Goal: Book appointment/travel/reservation

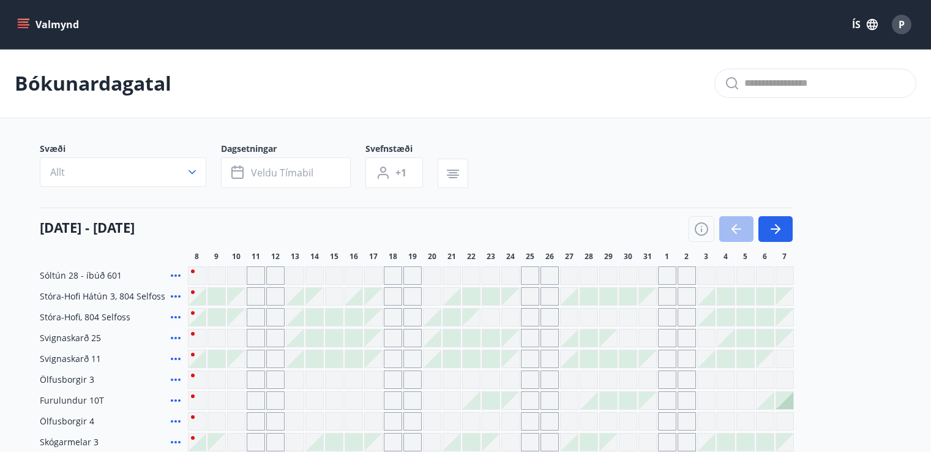
scroll to position [36, 0]
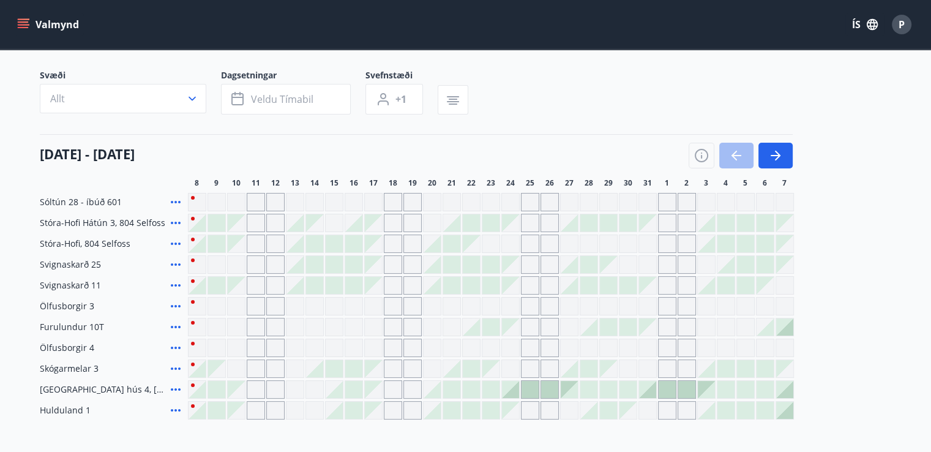
scroll to position [61, 0]
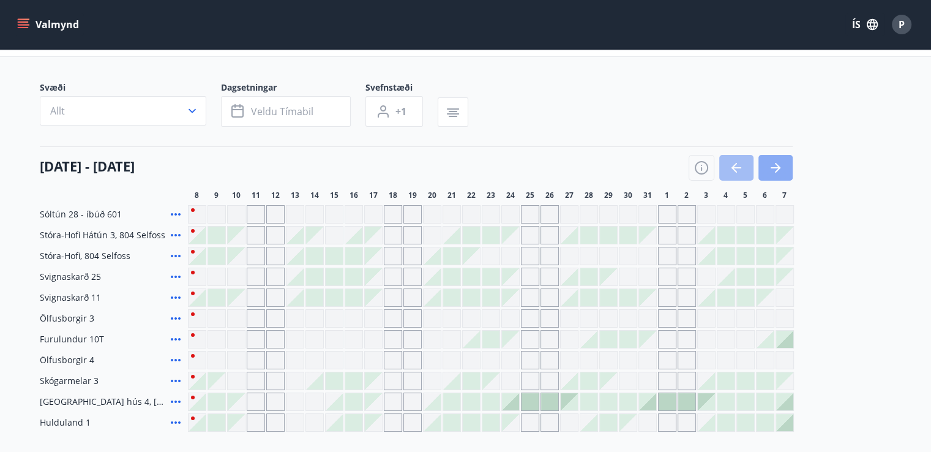
click at [789, 167] on button "button" at bounding box center [776, 168] width 34 height 26
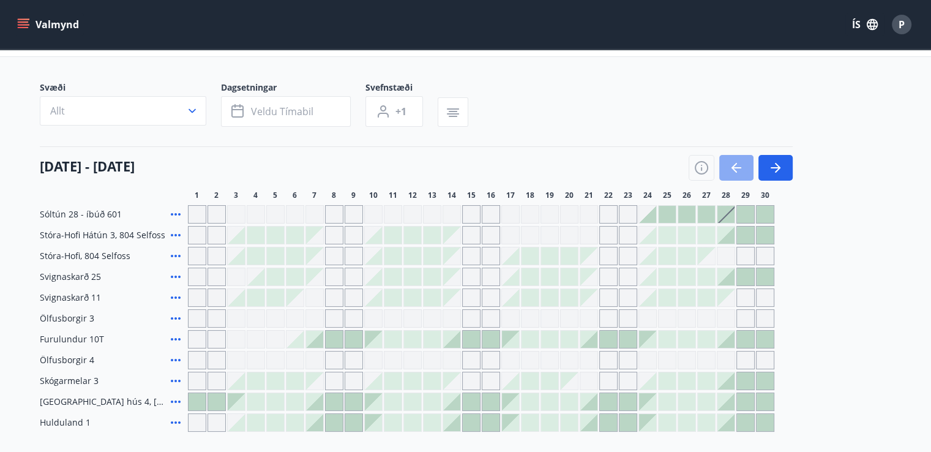
click at [741, 167] on icon "button" at bounding box center [736, 167] width 15 height 15
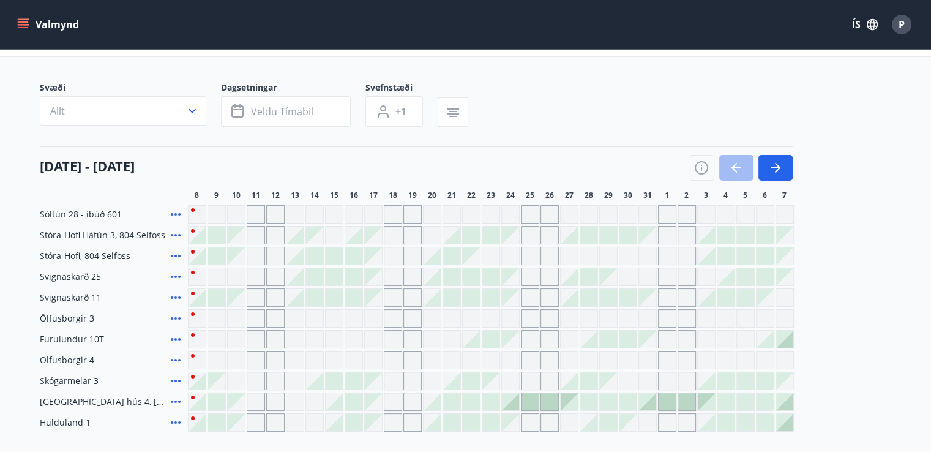
click at [197, 233] on div at bounding box center [197, 235] width 17 height 17
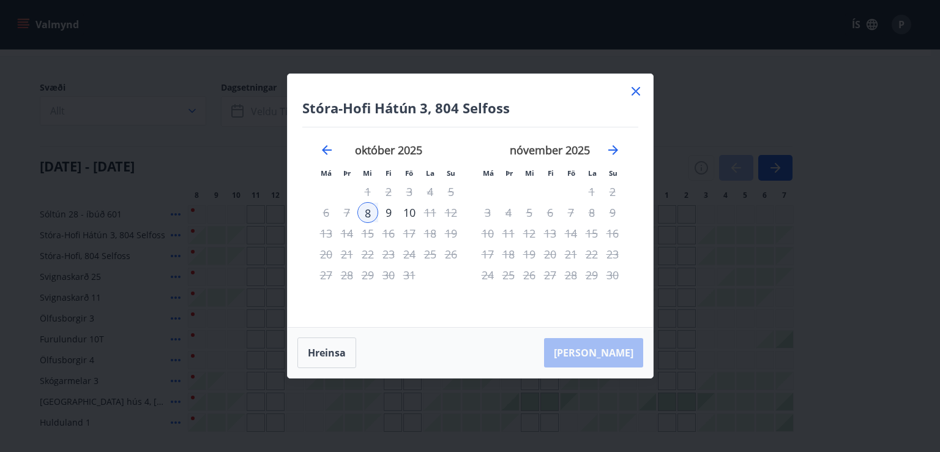
click at [637, 96] on icon at bounding box center [636, 91] width 15 height 15
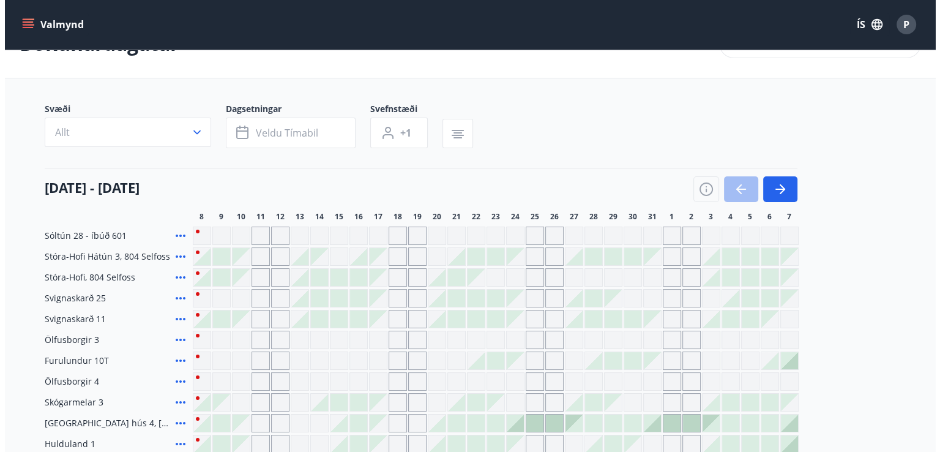
scroll to position [122, 0]
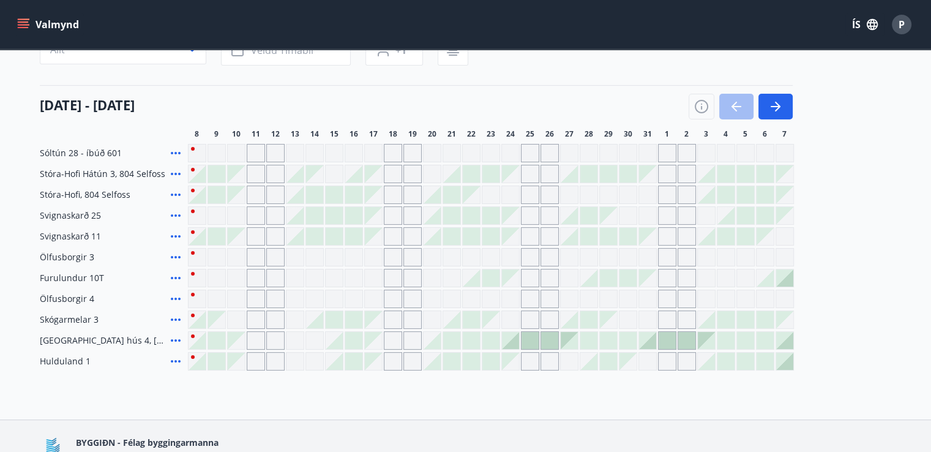
click at [197, 170] on div at bounding box center [197, 173] width 17 height 17
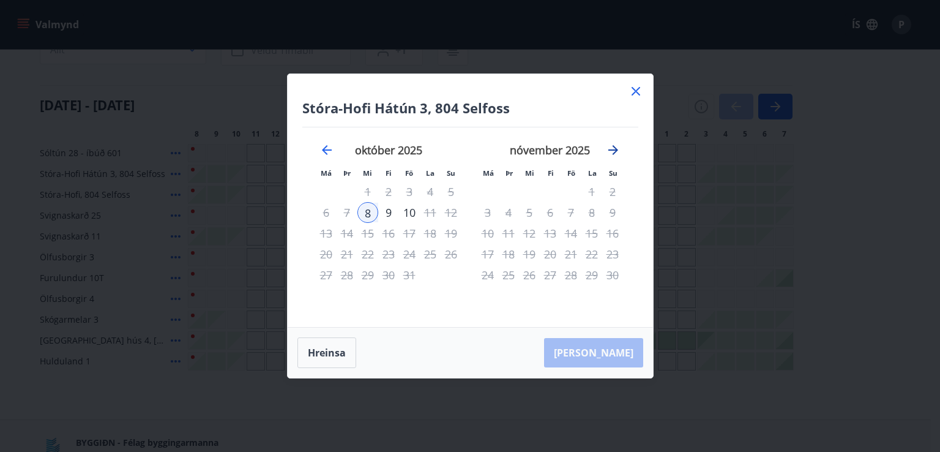
click at [612, 152] on icon "Move forward to switch to the next month." at bounding box center [613, 150] width 15 height 15
click at [635, 94] on icon at bounding box center [636, 91] width 15 height 15
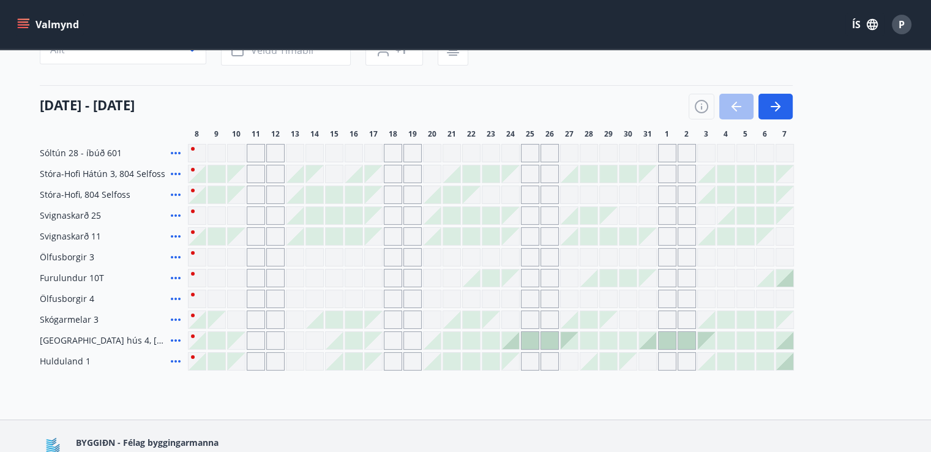
click at [466, 172] on div at bounding box center [471, 173] width 17 height 17
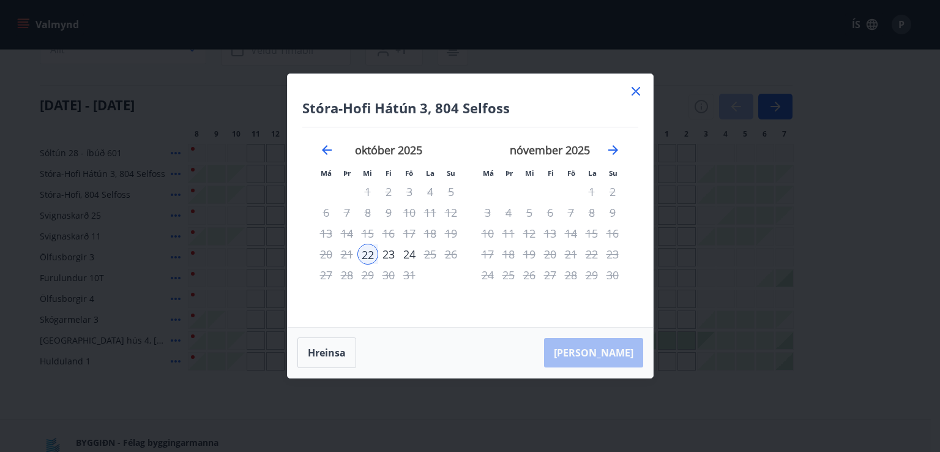
click at [637, 95] on icon at bounding box center [636, 91] width 15 height 15
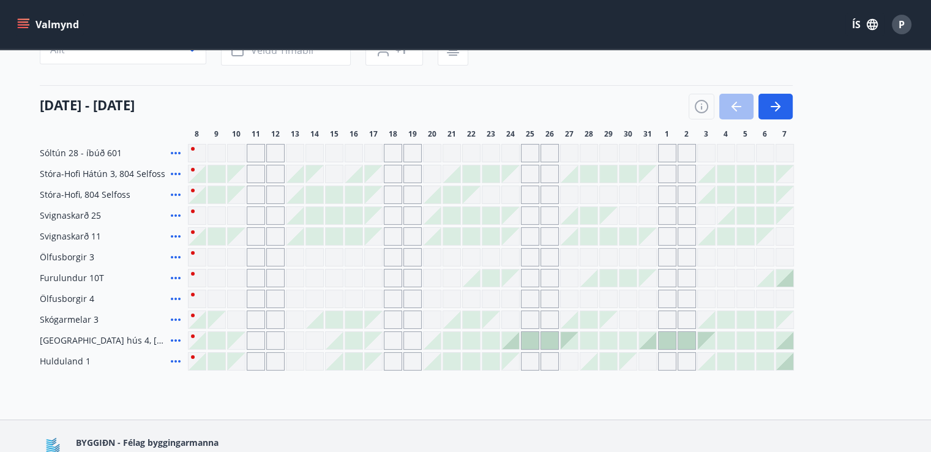
click at [574, 197] on div "Gráir dagar eru ekki bókanlegir" at bounding box center [569, 194] width 18 height 18
click at [594, 190] on div "Gráir dagar eru ekki bókanlegir" at bounding box center [589, 194] width 18 height 18
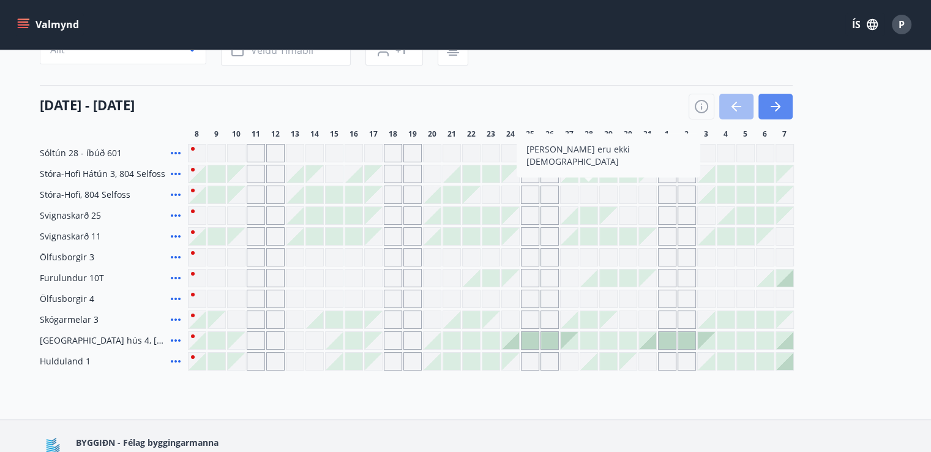
click at [784, 108] on button "button" at bounding box center [776, 107] width 34 height 26
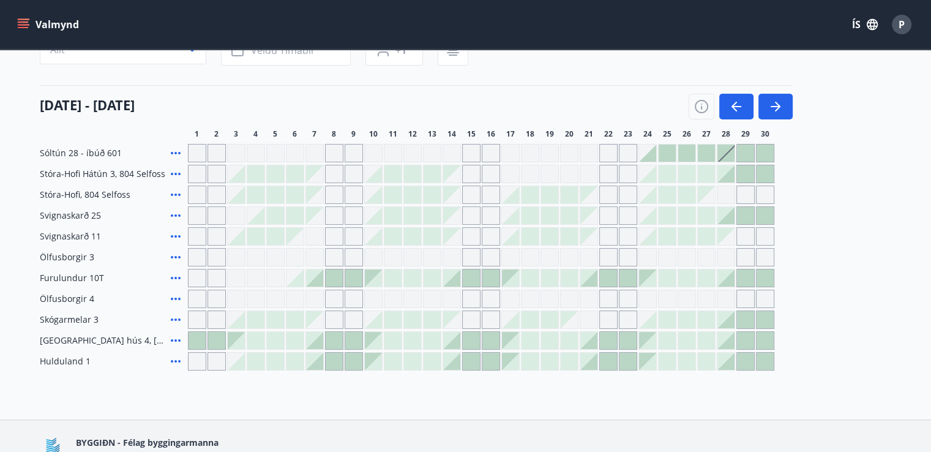
click at [173, 278] on icon at bounding box center [175, 278] width 15 height 15
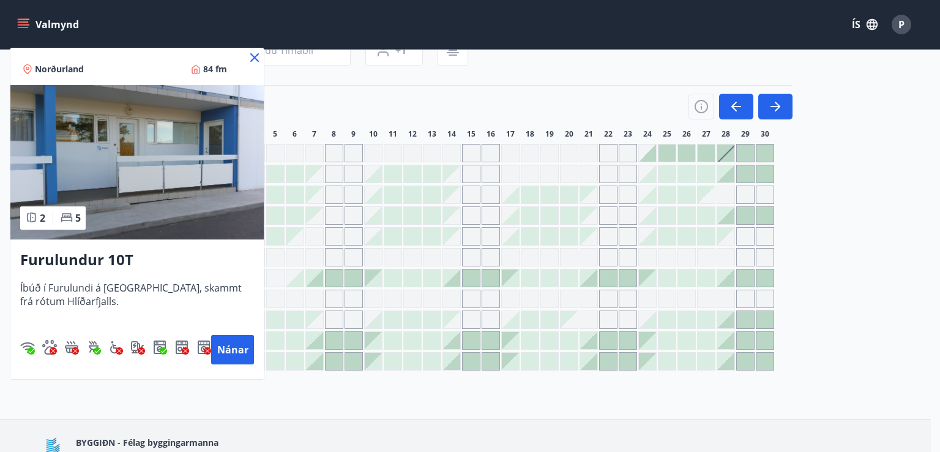
click at [258, 56] on icon at bounding box center [254, 57] width 15 height 15
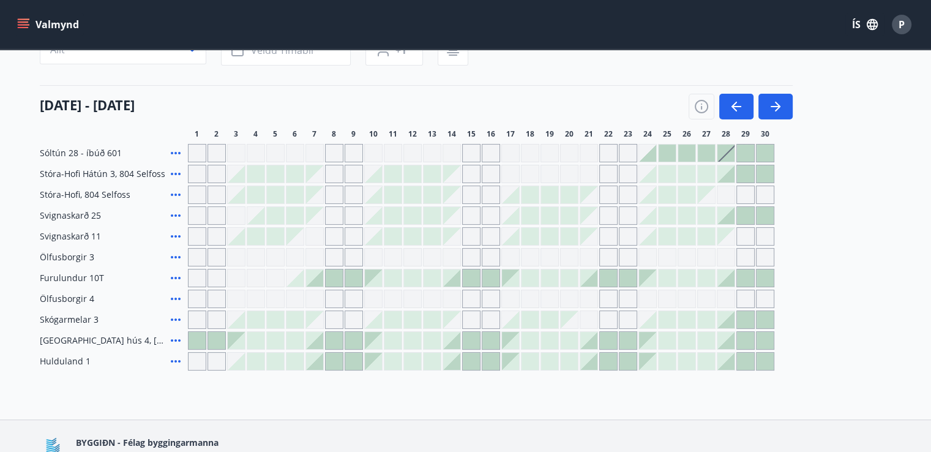
click at [178, 342] on icon at bounding box center [175, 340] width 15 height 15
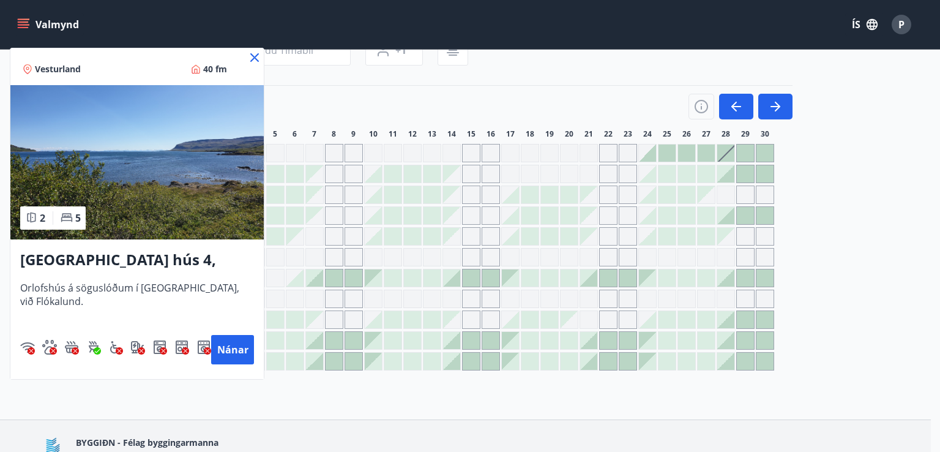
click at [257, 57] on icon at bounding box center [254, 57] width 15 height 15
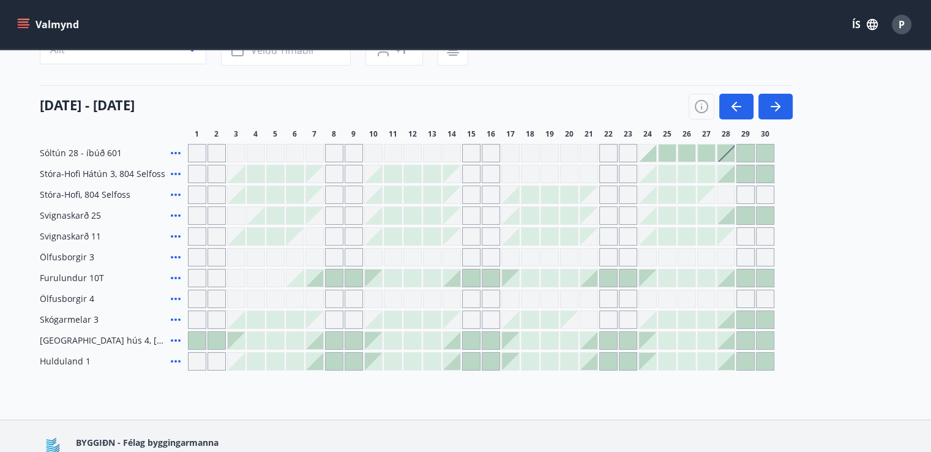
click at [178, 361] on icon at bounding box center [175, 361] width 15 height 15
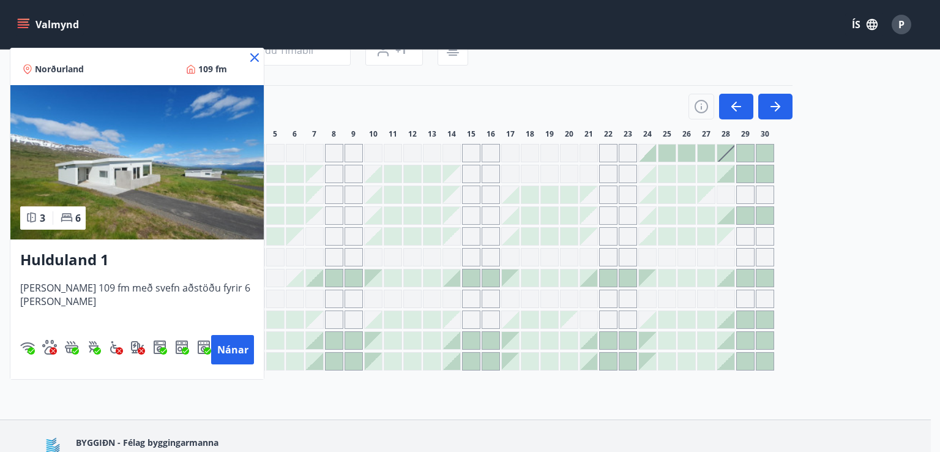
click at [257, 58] on icon at bounding box center [254, 57] width 15 height 15
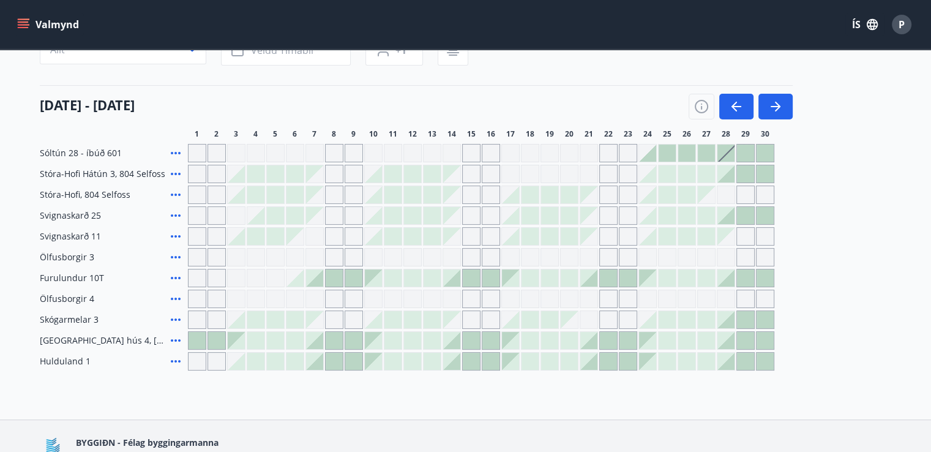
click at [66, 358] on span "Hulduland 1" at bounding box center [65, 361] width 51 height 12
click at [176, 361] on icon at bounding box center [176, 361] width 10 height 2
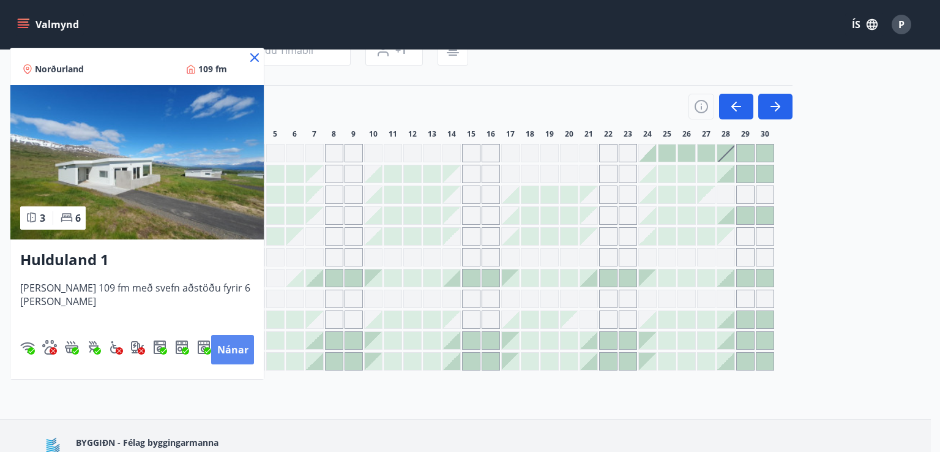
click at [242, 354] on button "Nánar" at bounding box center [232, 349] width 43 height 29
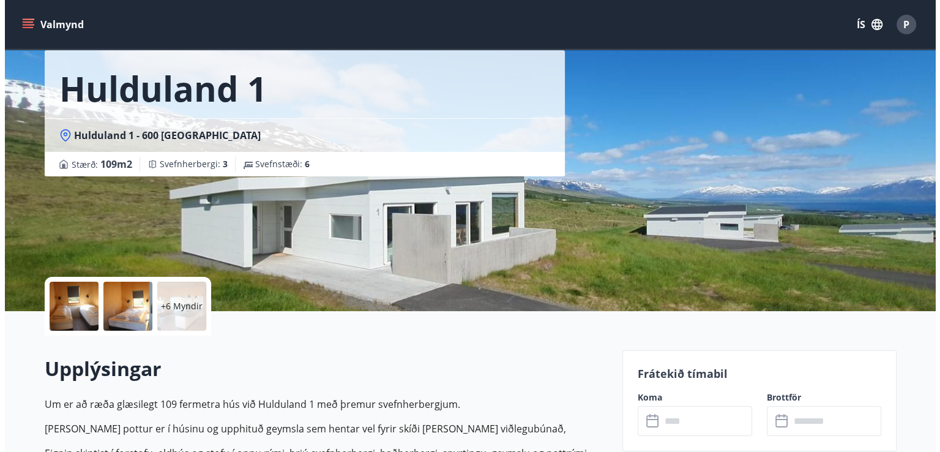
scroll to position [61, 0]
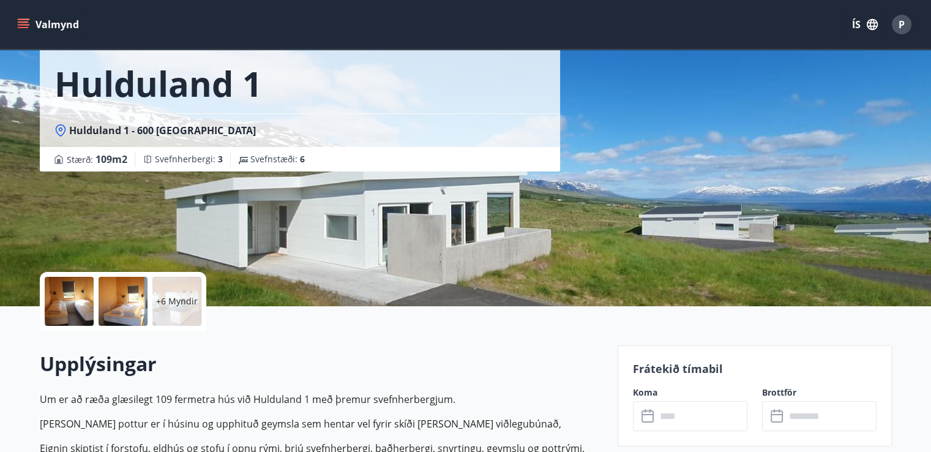
click at [186, 300] on p "+6 Myndir" at bounding box center [177, 301] width 42 height 12
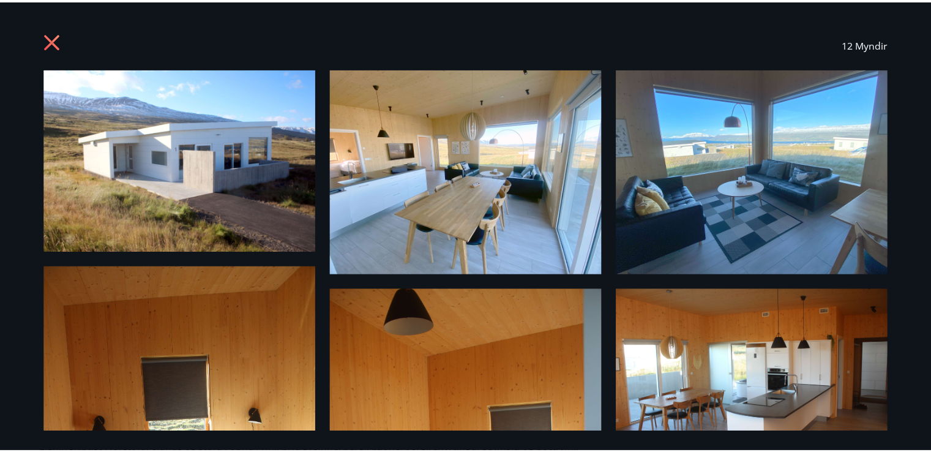
scroll to position [0, 0]
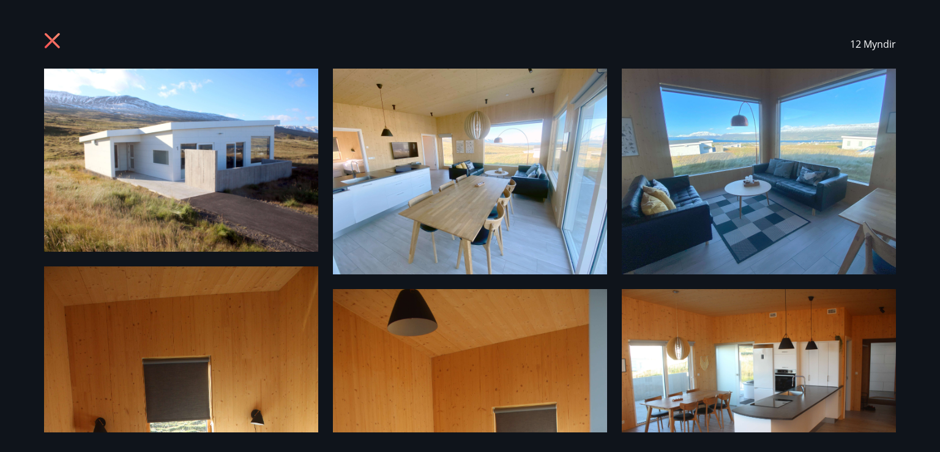
click at [51, 39] on icon at bounding box center [52, 40] width 15 height 15
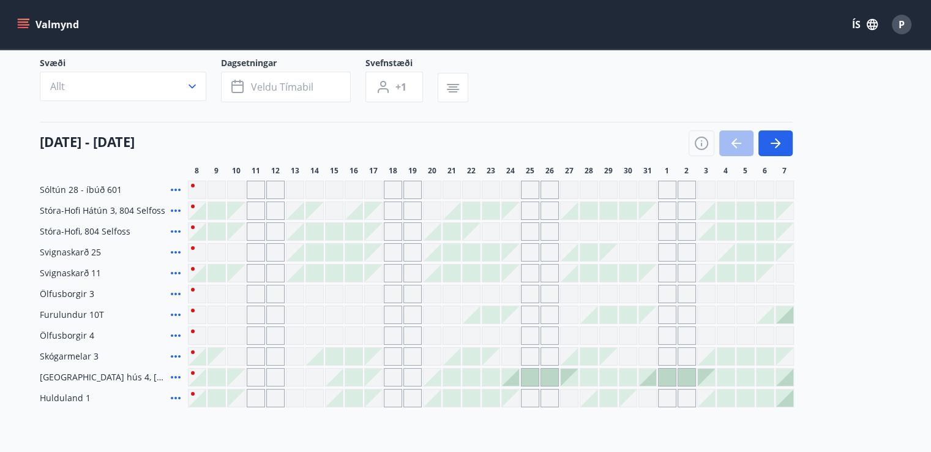
scroll to position [88, 0]
click at [779, 142] on icon "button" at bounding box center [778, 142] width 6 height 10
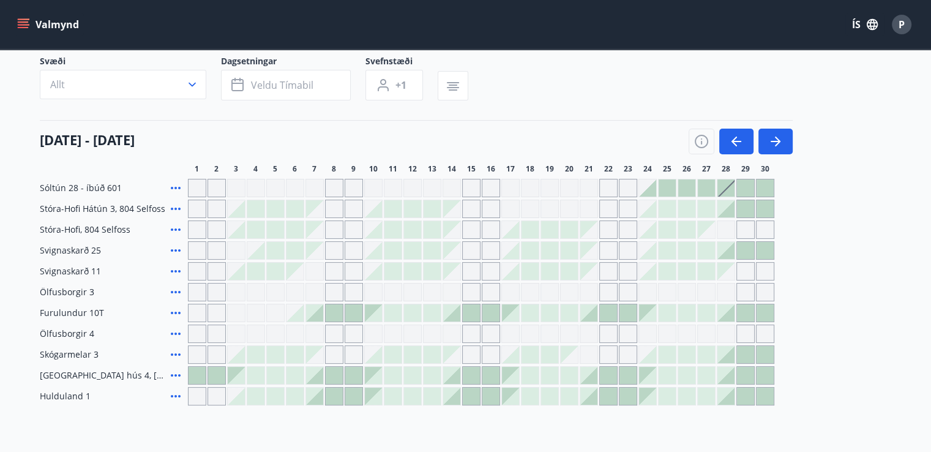
click at [577, 111] on div "Svæði Allt Dagsetningar Veldu tímabil Svefnstæði +1 [DATE] - [DATE] 1 2 3 4 5 6…" at bounding box center [466, 230] width 852 height 350
click at [779, 150] on button "button" at bounding box center [776, 142] width 34 height 26
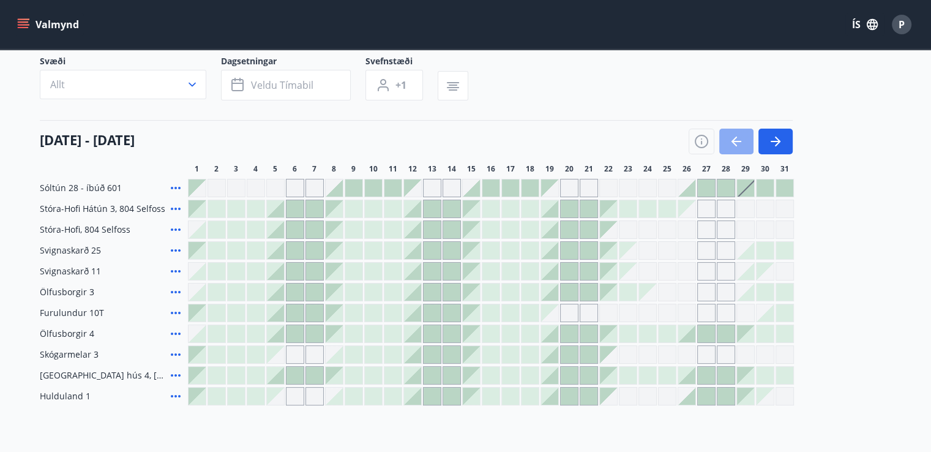
drag, startPoint x: 733, startPoint y: 135, endPoint x: 740, endPoint y: 138, distance: 6.8
click at [734, 135] on icon "button" at bounding box center [736, 141] width 15 height 15
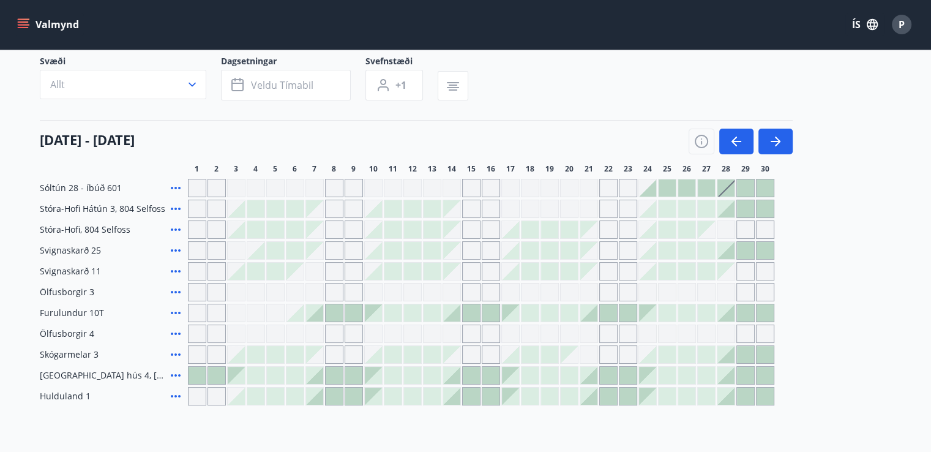
click at [742, 139] on icon "button" at bounding box center [736, 141] width 15 height 15
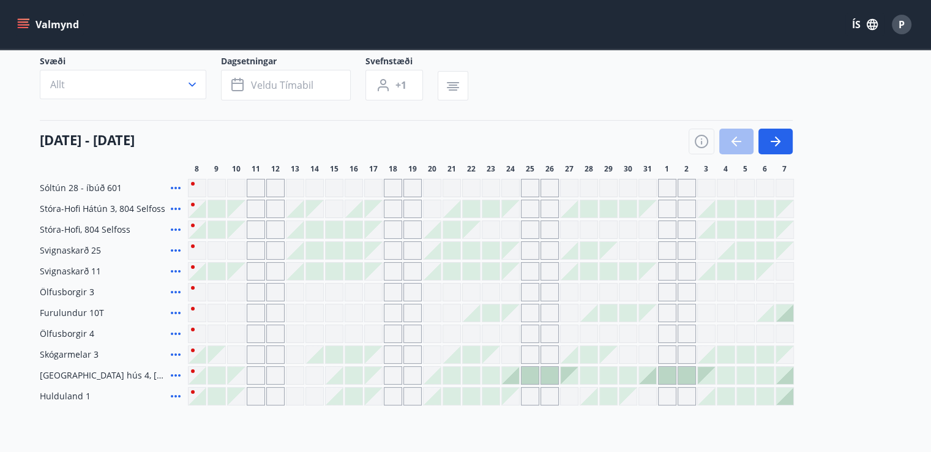
click at [176, 374] on icon at bounding box center [176, 375] width 10 height 2
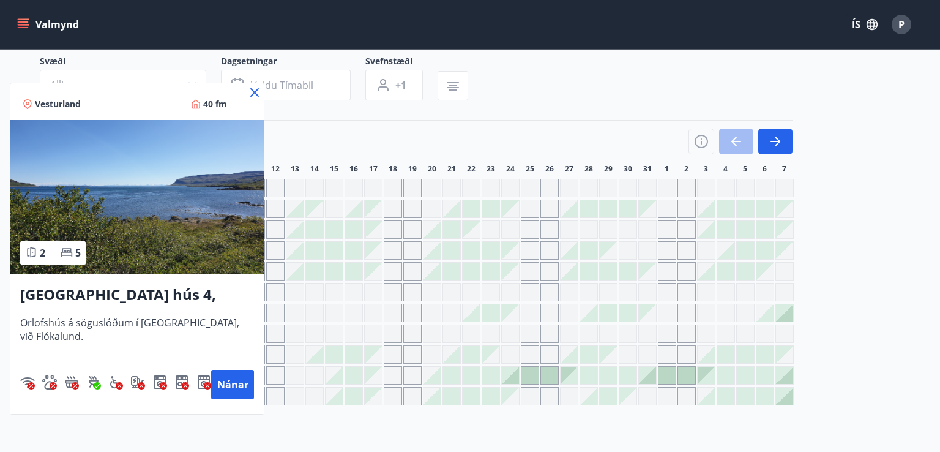
click at [252, 97] on icon at bounding box center [254, 92] width 15 height 15
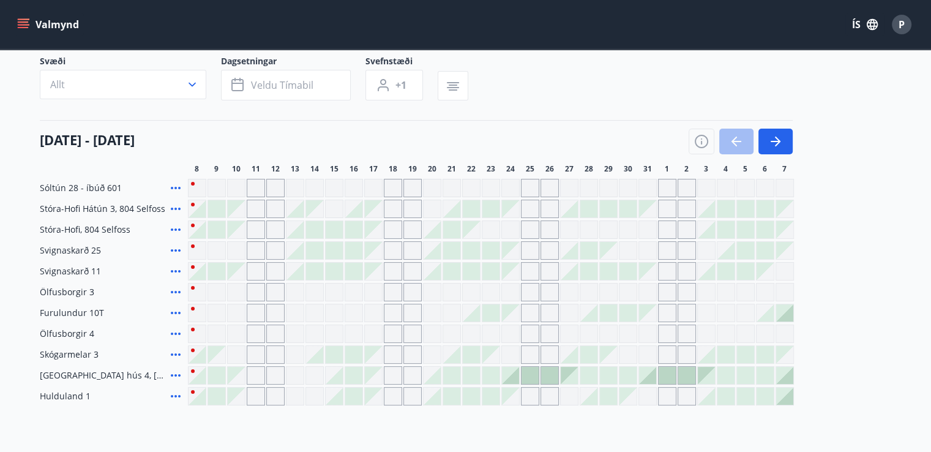
click at [168, 402] on icon at bounding box center [175, 396] width 15 height 15
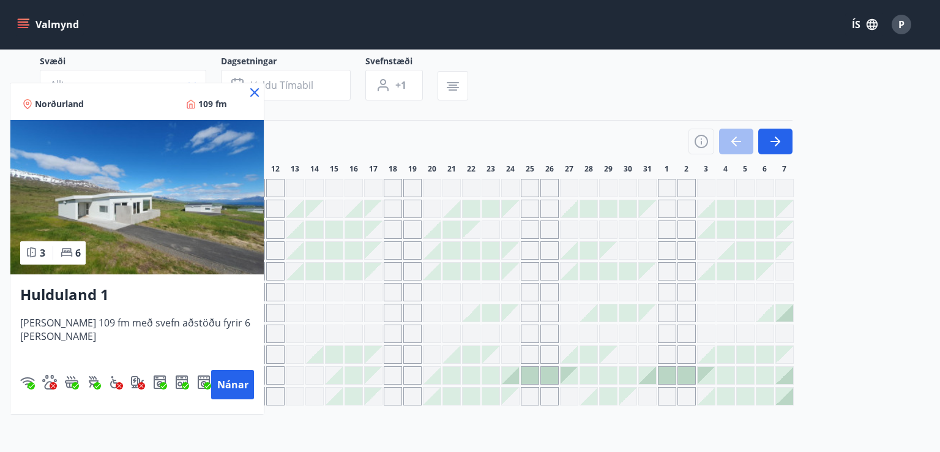
click at [252, 93] on icon at bounding box center [254, 92] width 15 height 15
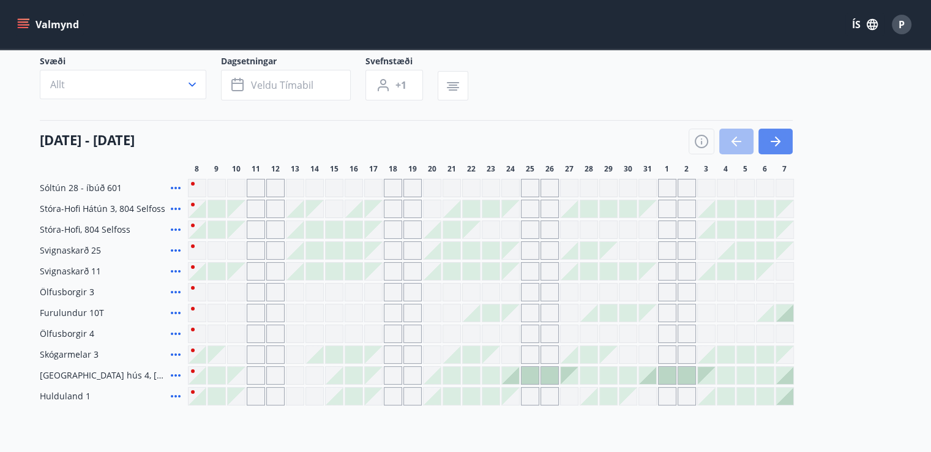
click at [769, 137] on icon "button" at bounding box center [775, 141] width 15 height 15
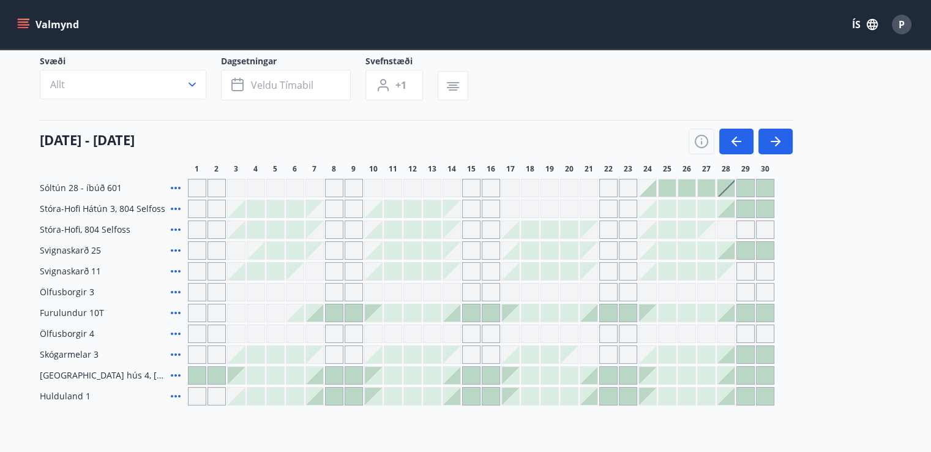
click at [316, 395] on div at bounding box center [314, 396] width 17 height 17
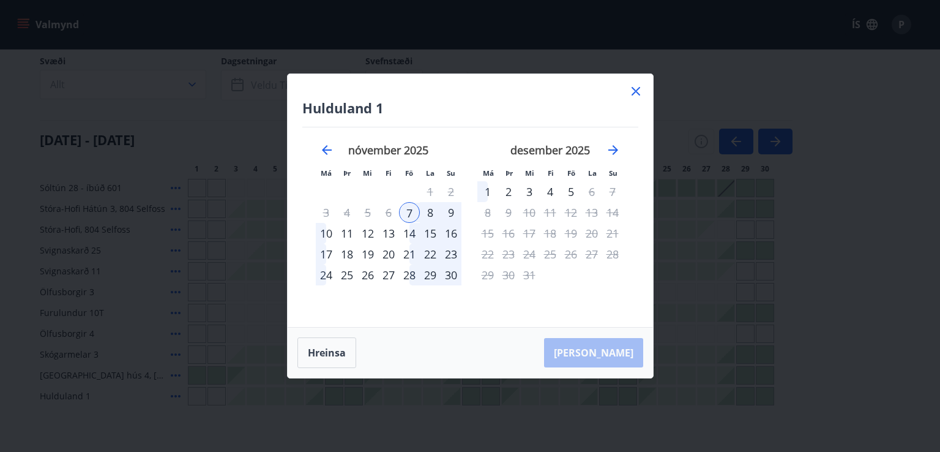
click at [332, 232] on div "10" at bounding box center [326, 233] width 21 height 21
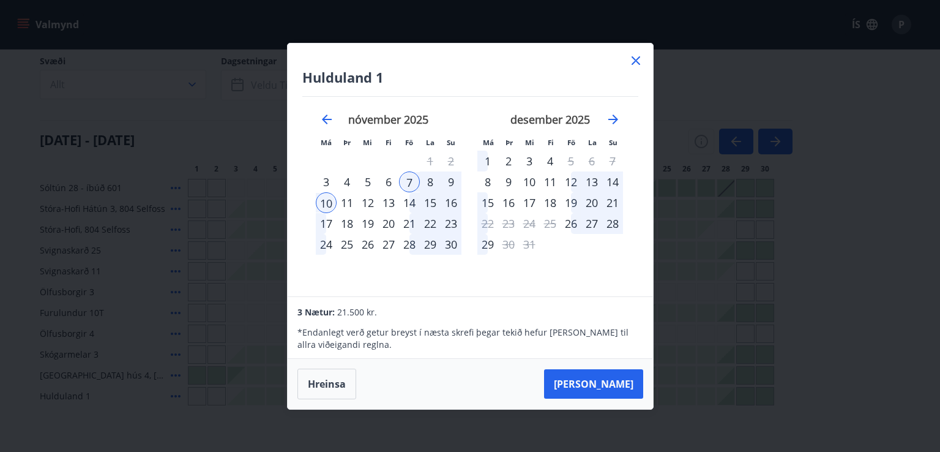
click at [455, 184] on div "9" at bounding box center [451, 181] width 21 height 21
click at [405, 182] on div "7" at bounding box center [409, 181] width 21 height 21
click at [422, 185] on div "8" at bounding box center [430, 181] width 21 height 21
click at [637, 62] on icon at bounding box center [636, 60] width 9 height 9
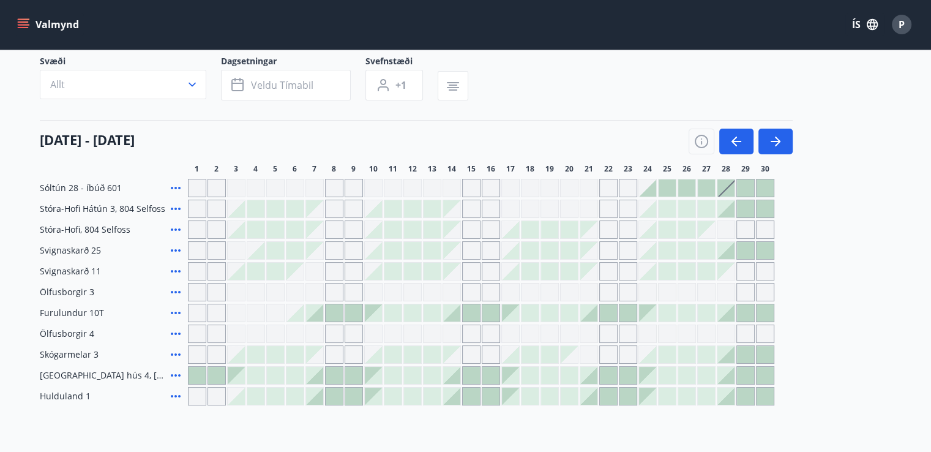
click at [313, 398] on div at bounding box center [314, 396] width 17 height 17
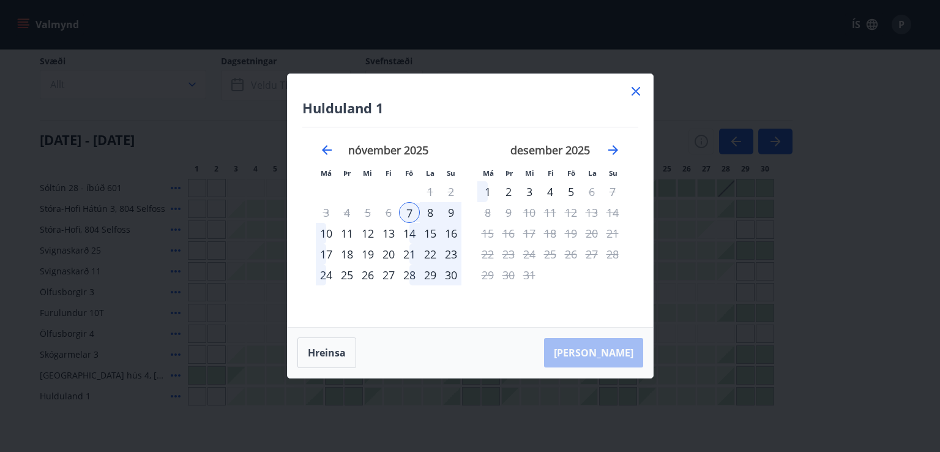
click at [449, 212] on div "9" at bounding box center [451, 212] width 21 height 21
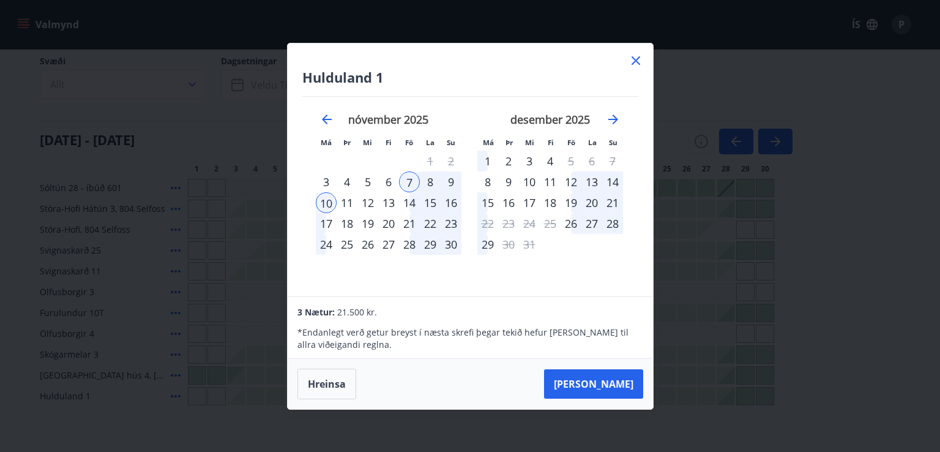
click at [635, 64] on icon at bounding box center [636, 60] width 15 height 15
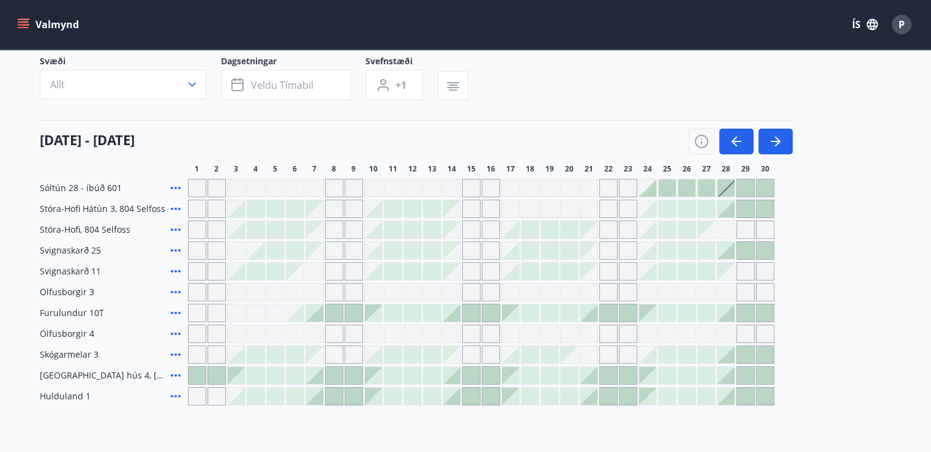
click at [172, 393] on icon at bounding box center [175, 396] width 15 height 15
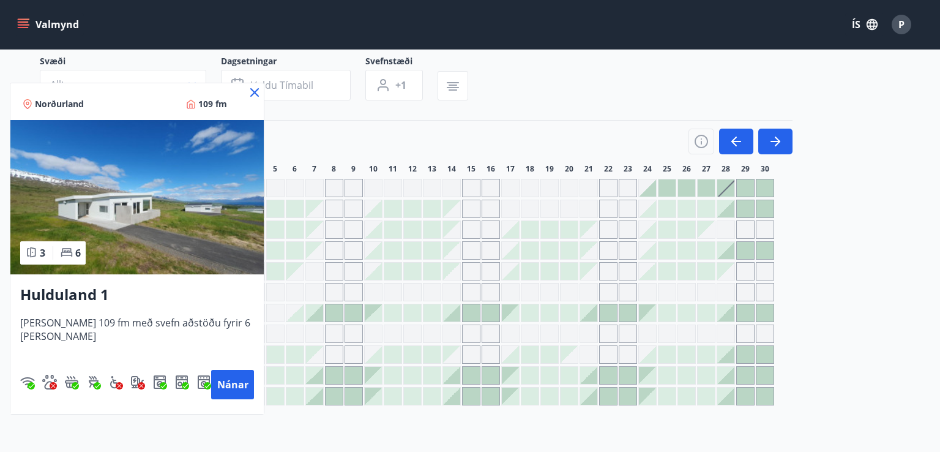
drag, startPoint x: 233, startPoint y: 384, endPoint x: 197, endPoint y: 351, distance: 48.6
click at [197, 351] on span "[PERSON_NAME] 109 fm með svefn aðstöðu fyrir 6 [PERSON_NAME]" at bounding box center [137, 336] width 234 height 40
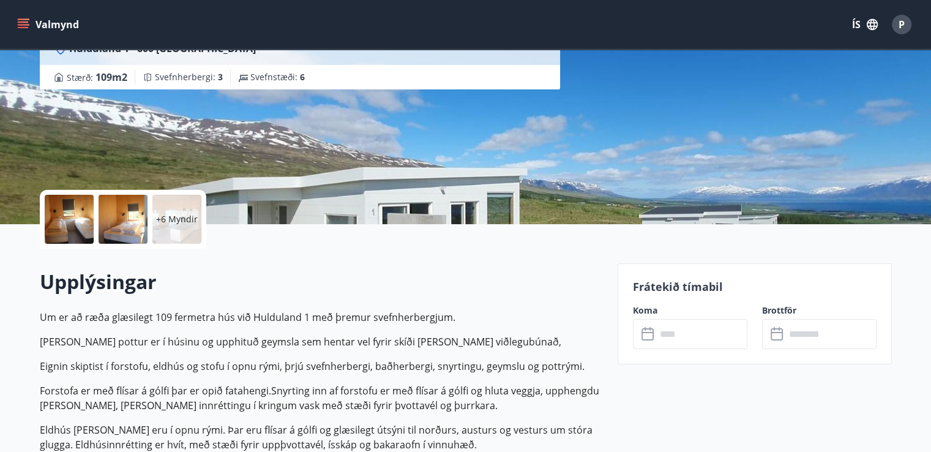
scroll to position [122, 0]
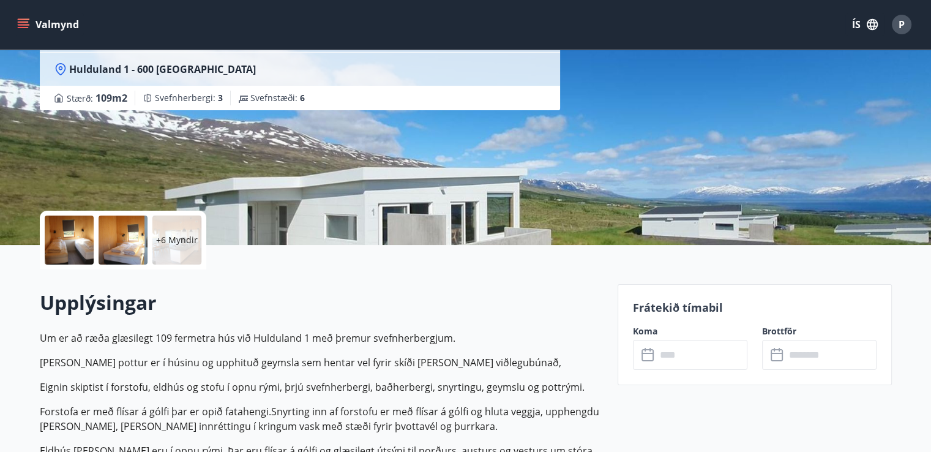
click at [476, 144] on div "Hulduland 1 Hulduland 1 - 600 Akureyri Stærð : 109 m2 [GEOGRAPHIC_DATA] : 3 Sve…" at bounding box center [324, 61] width 568 height 367
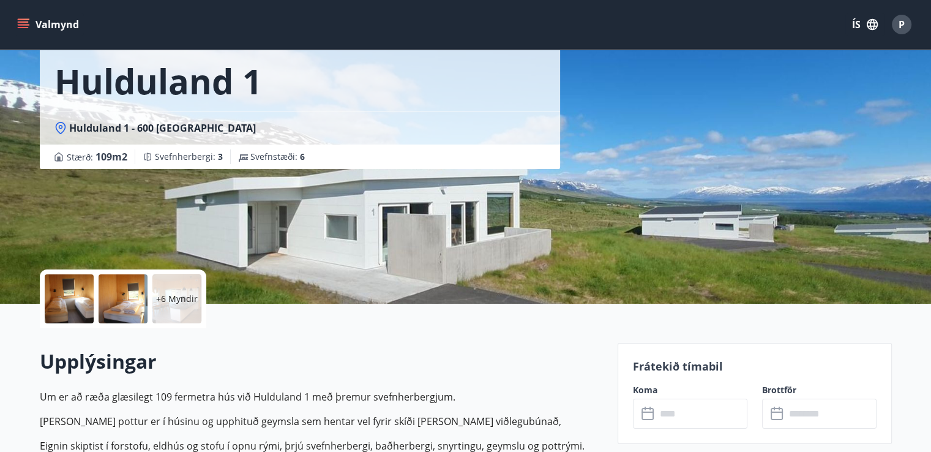
scroll to position [61, 0]
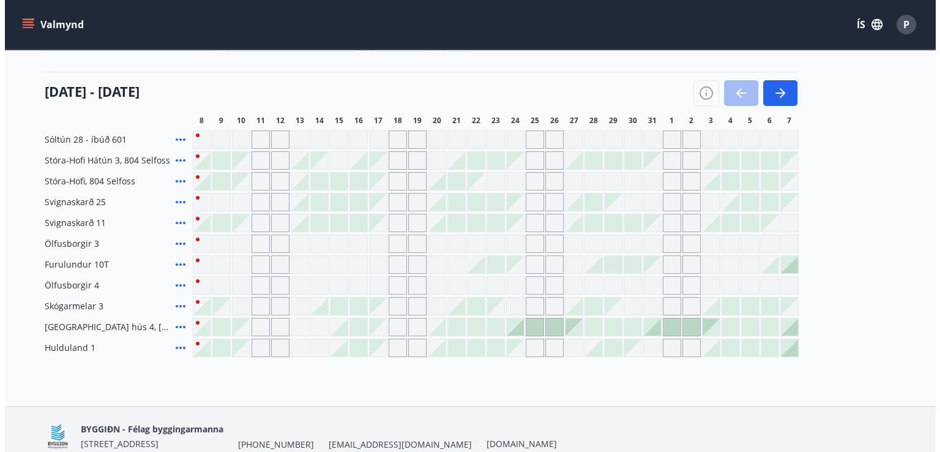
scroll to position [149, 0]
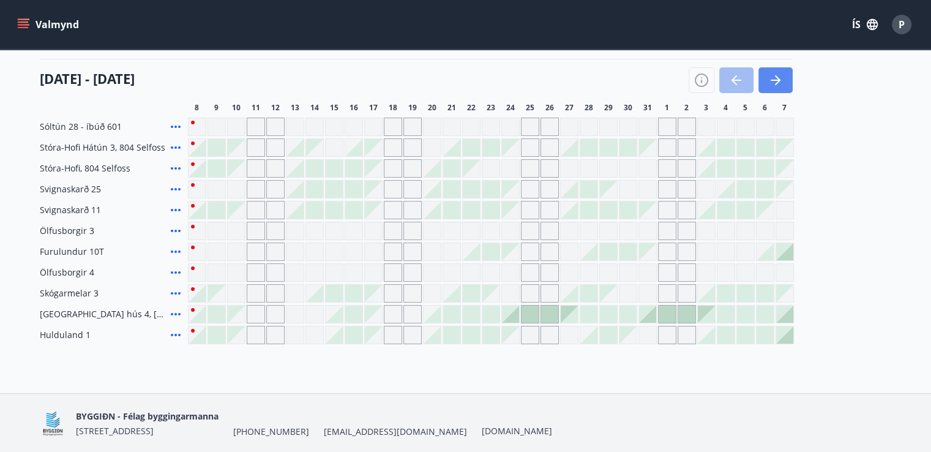
click at [781, 78] on icon "button" at bounding box center [775, 80] width 15 height 15
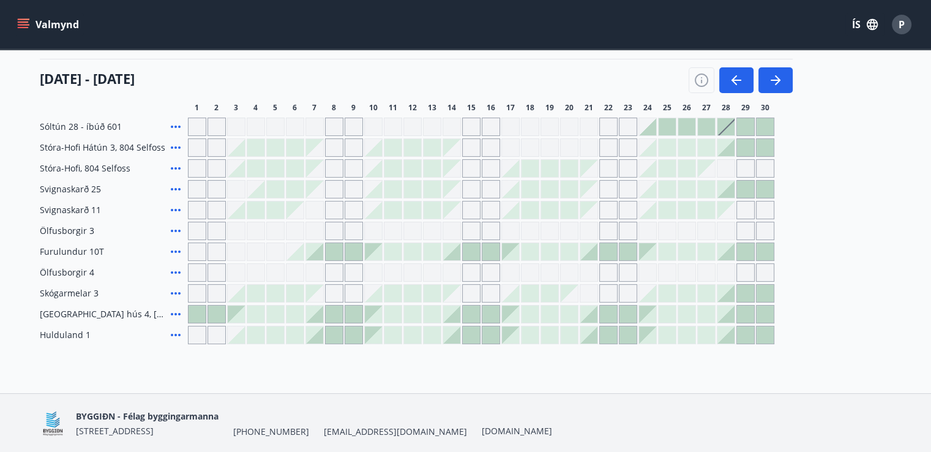
click at [315, 339] on div at bounding box center [314, 334] width 17 height 17
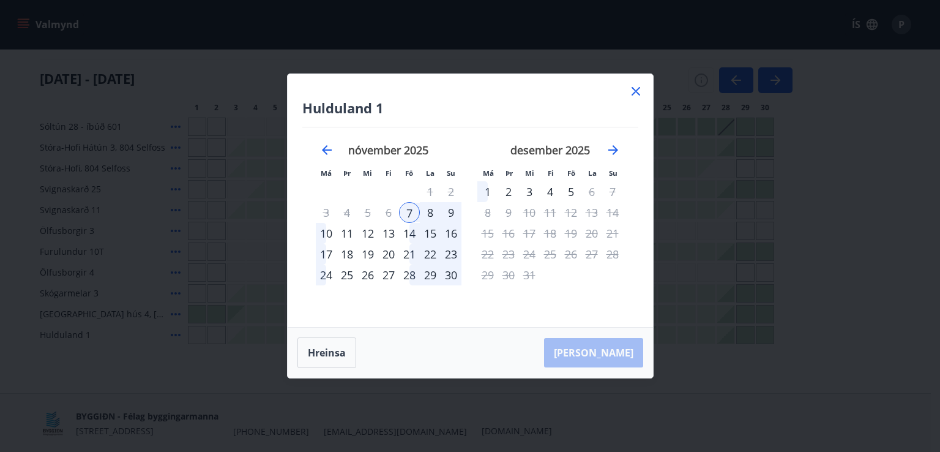
drag, startPoint x: 332, startPoint y: 235, endPoint x: 392, endPoint y: 257, distance: 63.9
click at [332, 236] on div "10" at bounding box center [326, 233] width 21 height 21
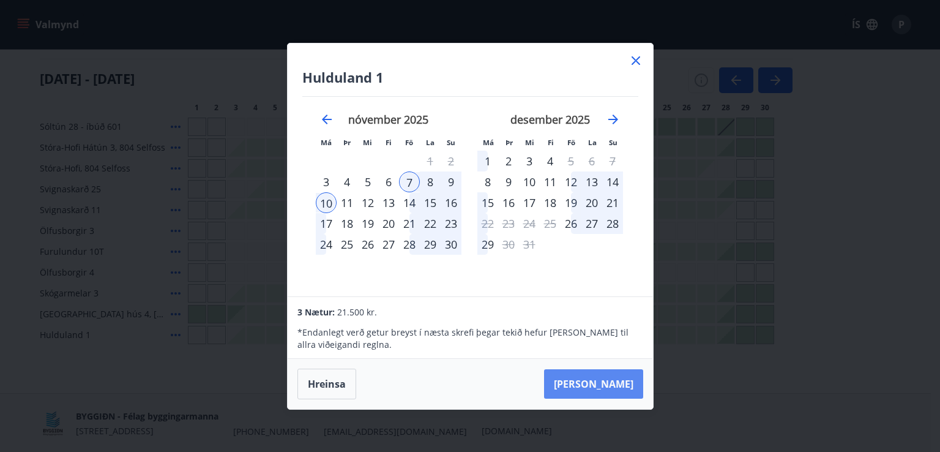
click at [609, 381] on button "[PERSON_NAME]" at bounding box center [593, 383] width 99 height 29
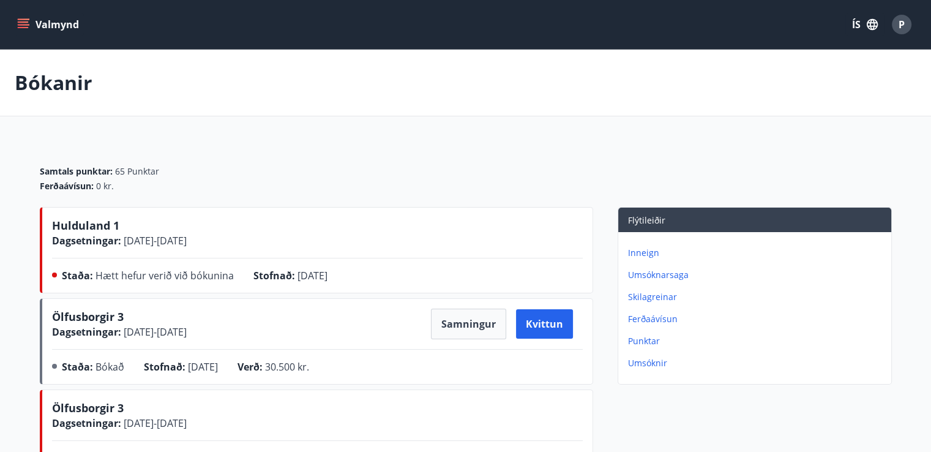
click at [99, 232] on span "Hulduland 1" at bounding box center [85, 228] width 67 height 20
click at [863, 25] on button "ÍS" at bounding box center [864, 24] width 39 height 22
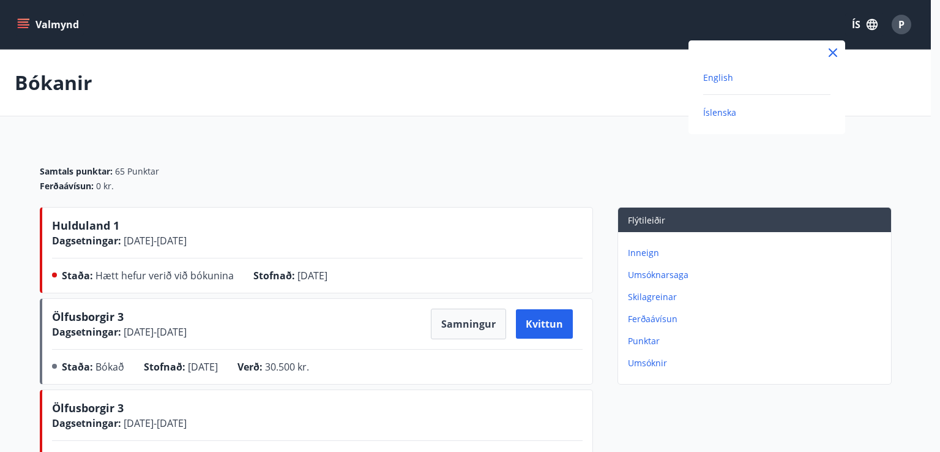
click at [703, 78] on span "English" at bounding box center [718, 78] width 30 height 12
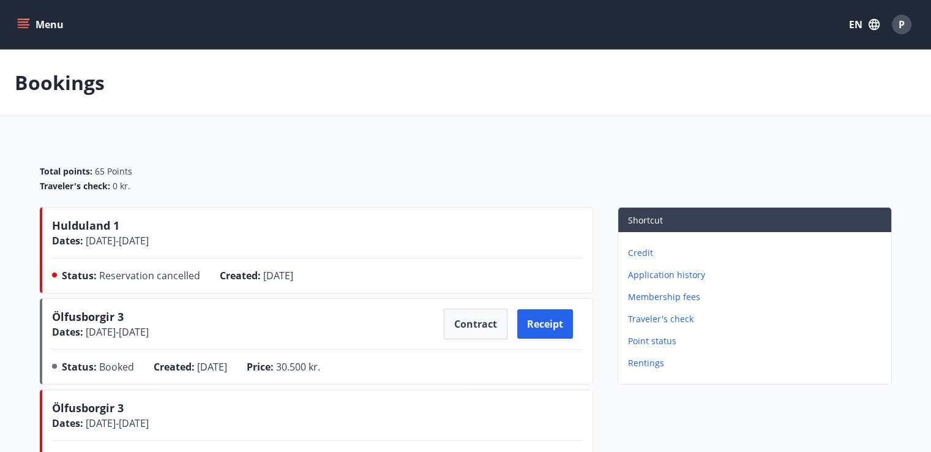
click at [158, 277] on span "Reservation cancelled" at bounding box center [149, 275] width 101 height 13
drag, startPoint x: 125, startPoint y: 206, endPoint x: 280, endPoint y: 247, distance: 160.2
click at [127, 207] on div "Hulduland 1 Dates : [DATE] - [DATE] Status : Reservation cancelled Created : [D…" at bounding box center [316, 250] width 553 height 86
click at [640, 250] on p "Credit" at bounding box center [757, 253] width 258 height 12
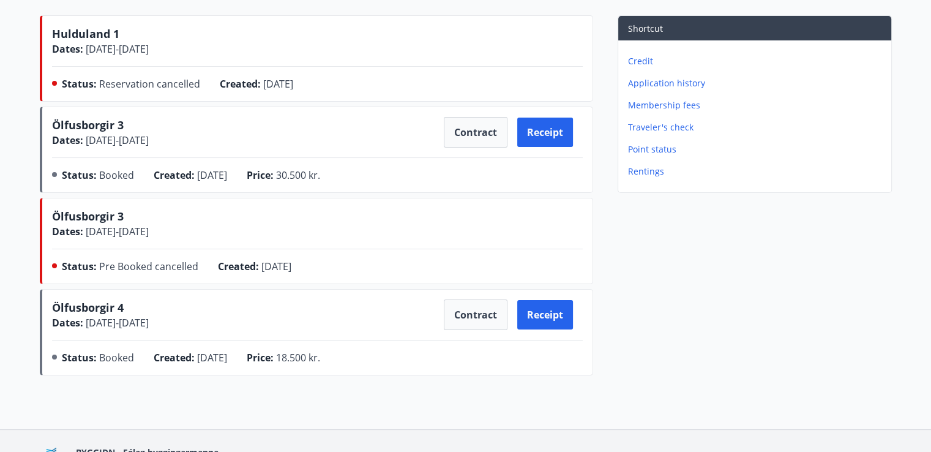
scroll to position [184, 0]
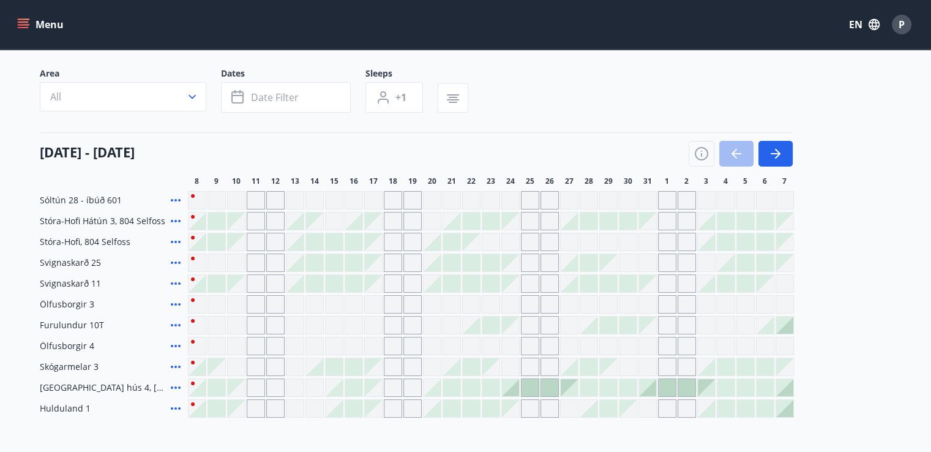
scroll to position [70, 0]
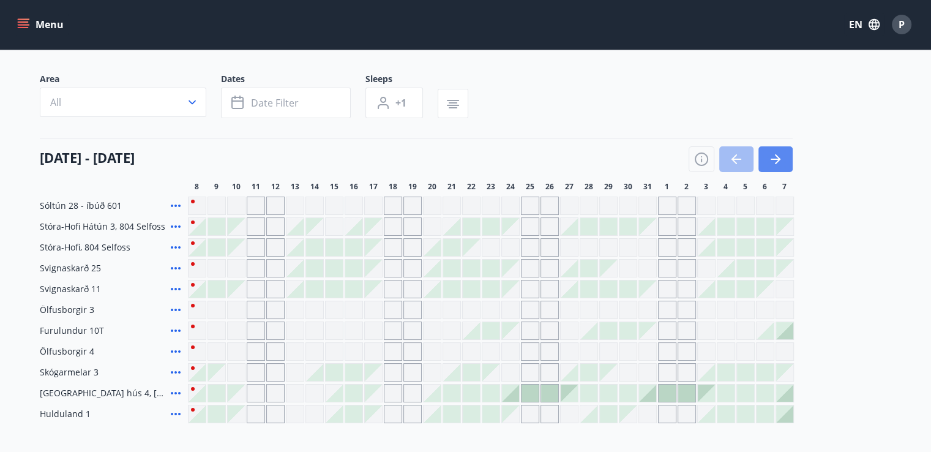
click at [776, 154] on icon "button" at bounding box center [775, 159] width 15 height 15
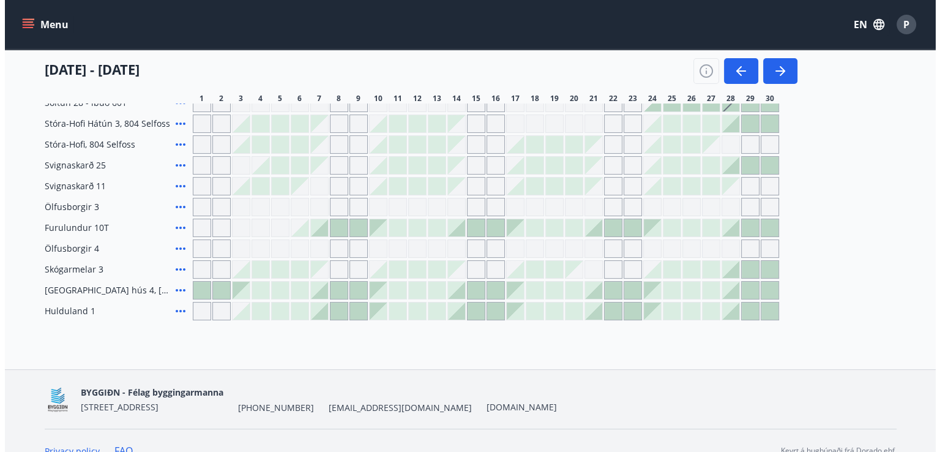
scroll to position [192, 0]
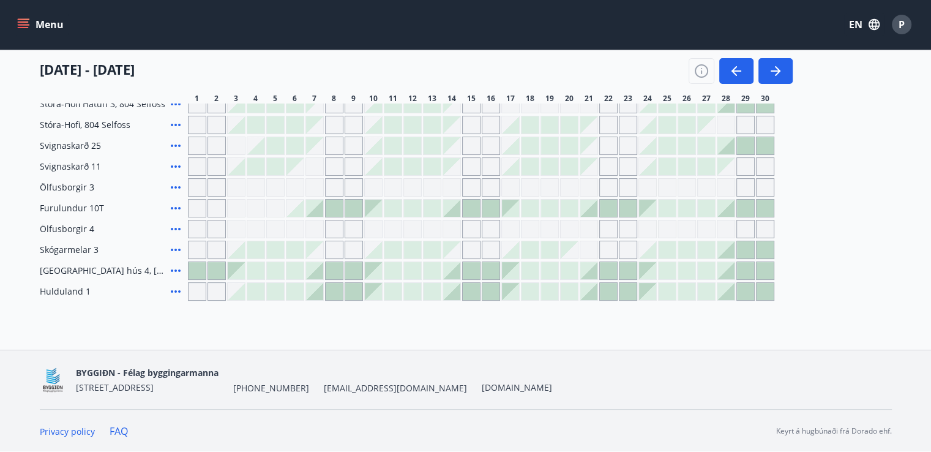
drag, startPoint x: 319, startPoint y: 294, endPoint x: 361, endPoint y: 301, distance: 42.7
click at [318, 294] on div at bounding box center [314, 291] width 17 height 17
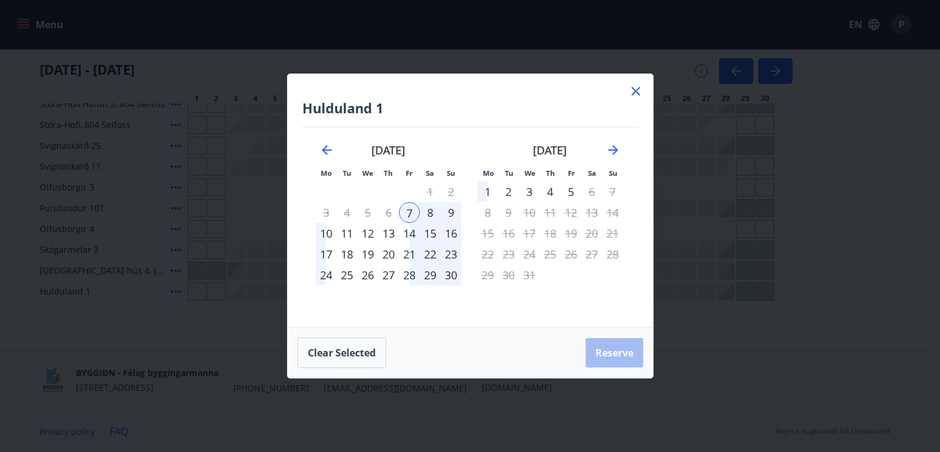
click at [328, 234] on div "10" at bounding box center [326, 233] width 21 height 21
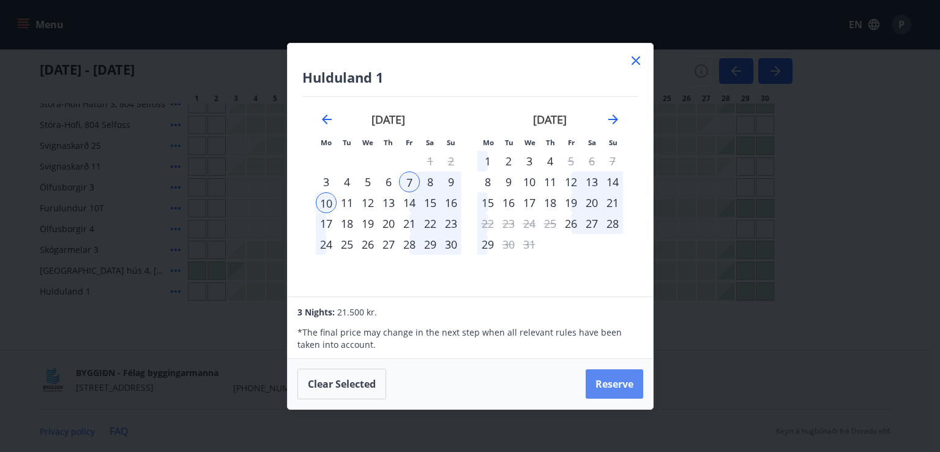
click at [616, 380] on button "Reserve" at bounding box center [615, 383] width 58 height 29
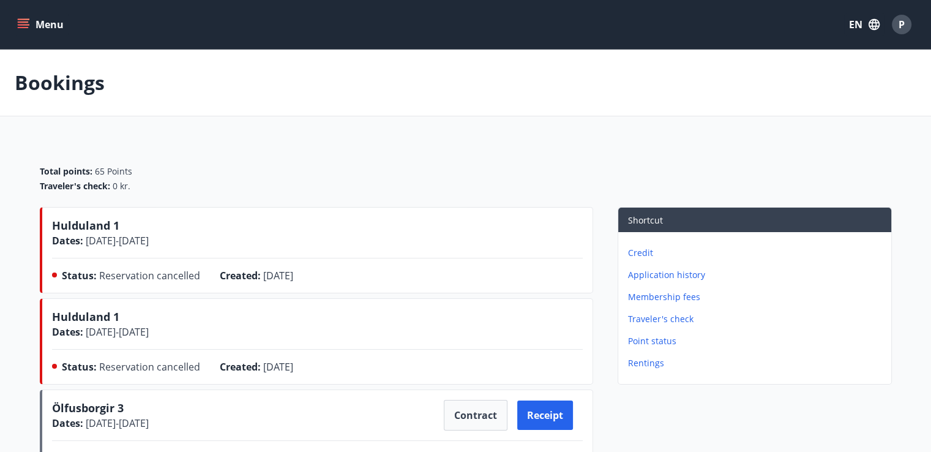
drag, startPoint x: 322, startPoint y: 275, endPoint x: 284, endPoint y: 274, distance: 38.0
click at [284, 274] on div "Created : [DATE]" at bounding box center [266, 278] width 93 height 20
click at [326, 265] on div "Hulduland 1 Dates : [DATE] - [DATE] Status : Reservation cancelled Created : [D…" at bounding box center [317, 252] width 531 height 70
